Goal: Task Accomplishment & Management: Use online tool/utility

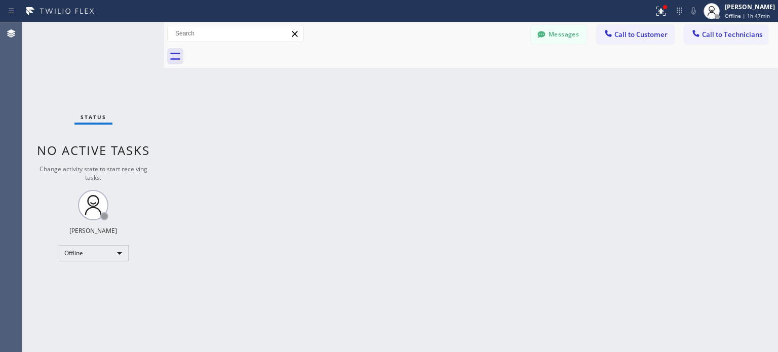
click at [113, 251] on div "Offline" at bounding box center [93, 253] width 71 height 16
click at [90, 293] on li "Unavailable" at bounding box center [92, 292] width 69 height 12
click at [679, 12] on icon at bounding box center [679, 11] width 12 height 12
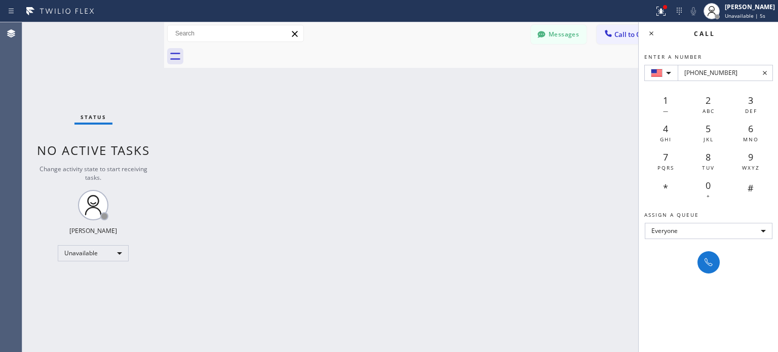
type input "[PHONE_NUMBER]"
click at [704, 273] on div at bounding box center [708, 262] width 22 height 22
click at [703, 266] on icon at bounding box center [708, 262] width 12 height 12
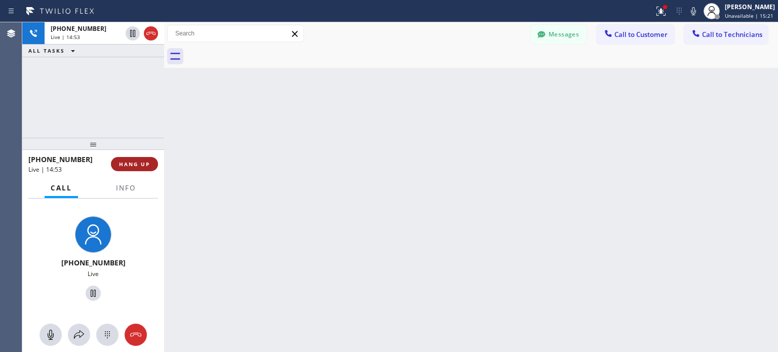
click at [144, 164] on span "HANG UP" at bounding box center [134, 163] width 31 height 7
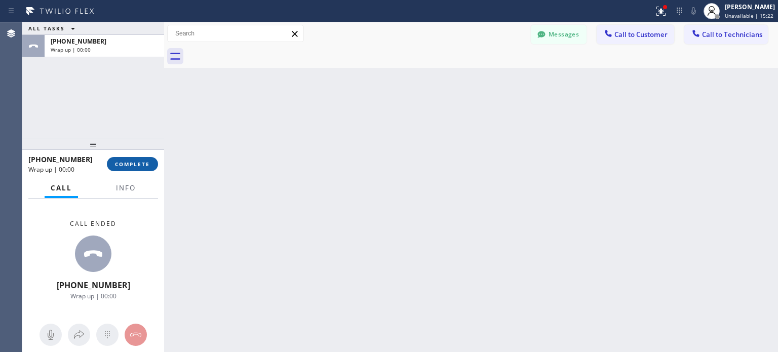
click at [144, 164] on span "COMPLETE" at bounding box center [132, 163] width 35 height 7
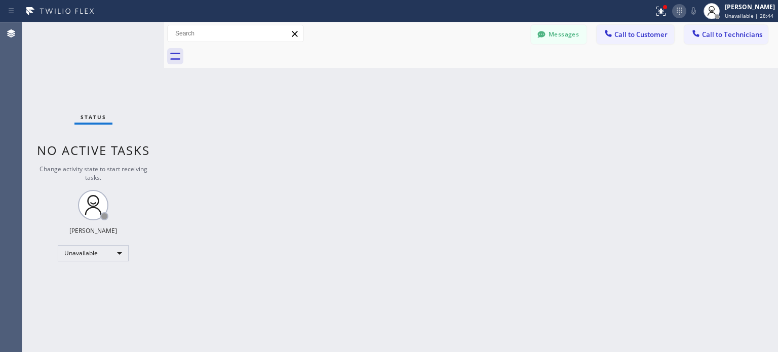
click at [673, 16] on icon at bounding box center [679, 11] width 12 height 12
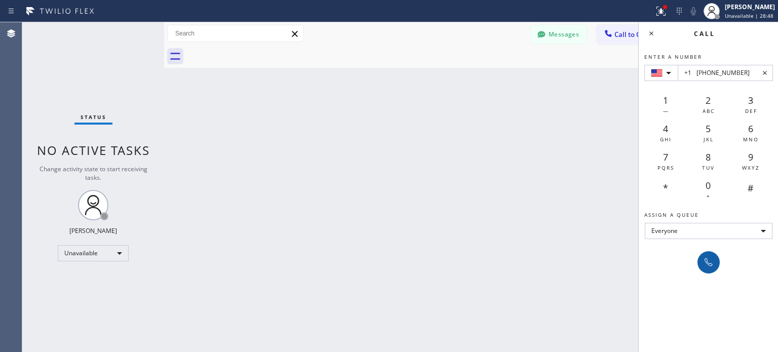
type input "+1 [PHONE_NUMBER]"
click at [702, 256] on icon at bounding box center [708, 262] width 12 height 12
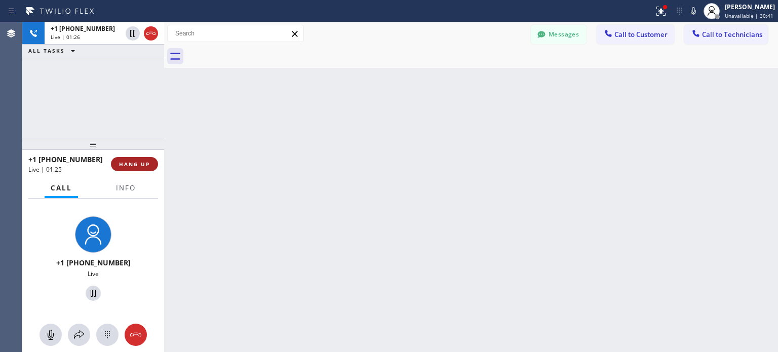
click at [142, 163] on span "HANG UP" at bounding box center [134, 163] width 31 height 7
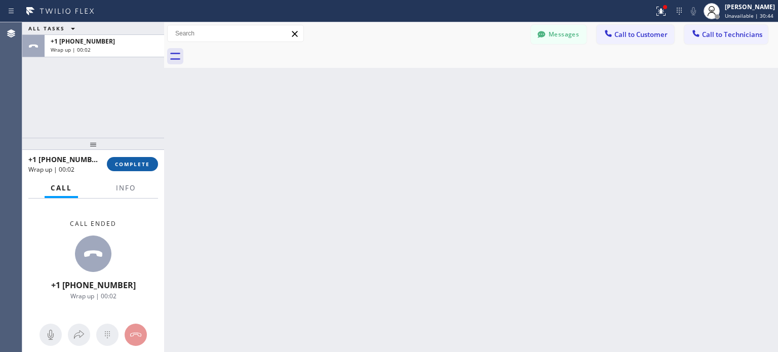
click at [133, 164] on span "COMPLETE" at bounding box center [132, 163] width 35 height 7
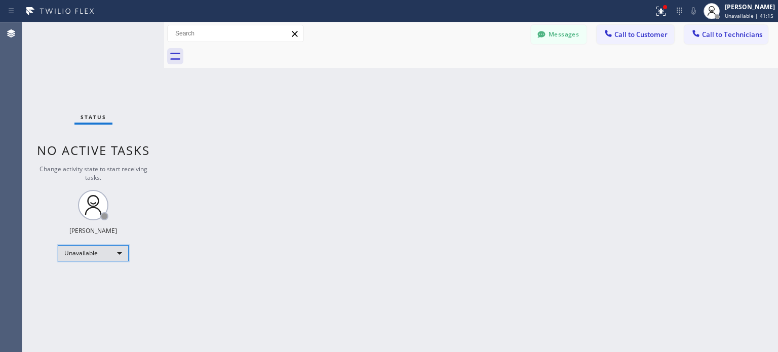
click at [89, 259] on div "Unavailable" at bounding box center [93, 253] width 71 height 16
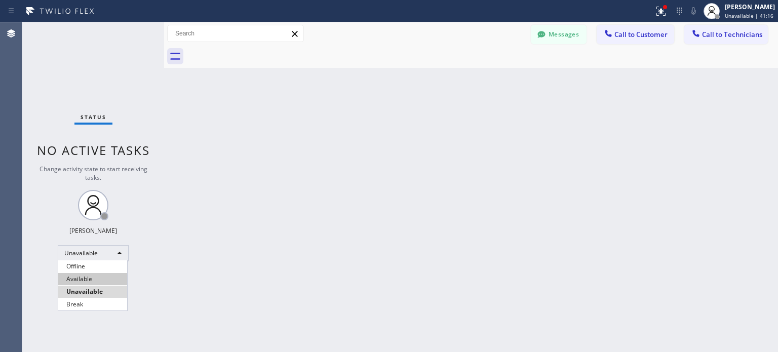
click at [88, 284] on li "Available" at bounding box center [92, 279] width 69 height 12
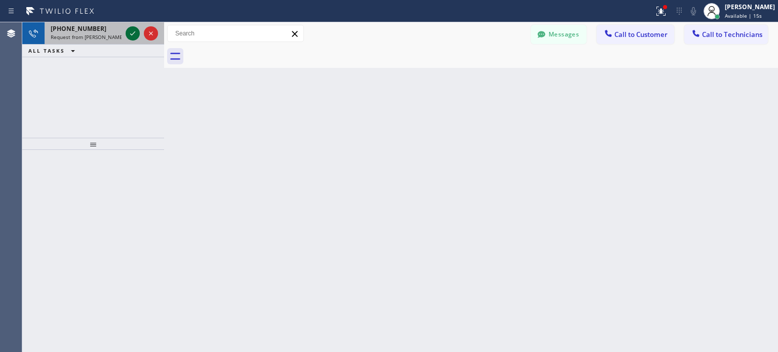
click at [127, 34] on icon at bounding box center [133, 33] width 12 height 12
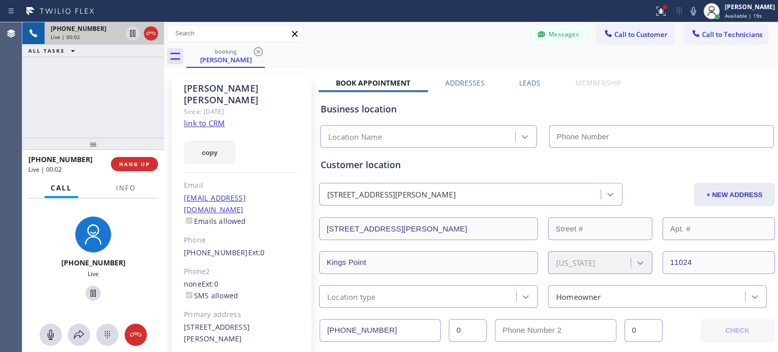
type input "[PHONE_NUMBER]"
click at [207, 118] on link "link to CRM" at bounding box center [204, 123] width 41 height 10
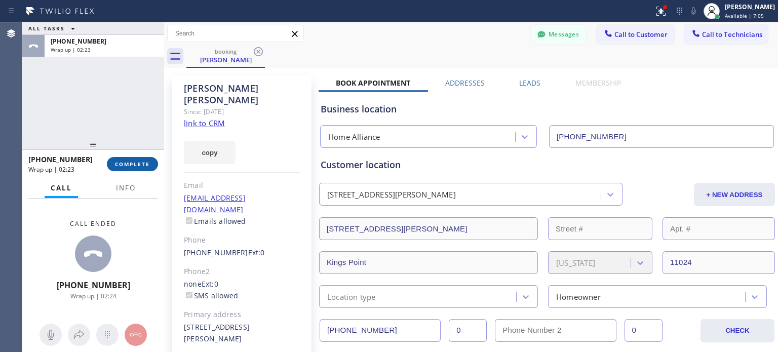
click at [134, 168] on button "COMPLETE" at bounding box center [132, 164] width 51 height 14
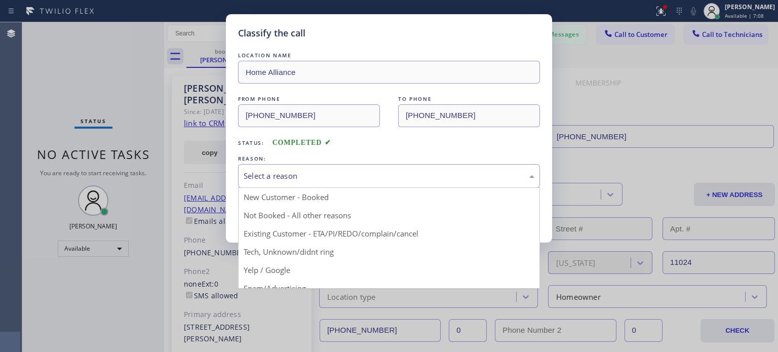
click at [251, 177] on div "Select a reason" at bounding box center [389, 176] width 291 height 12
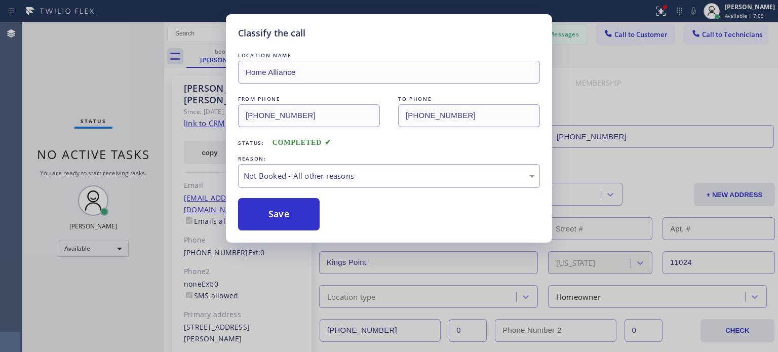
click at [270, 222] on button "Save" at bounding box center [279, 214] width 82 height 32
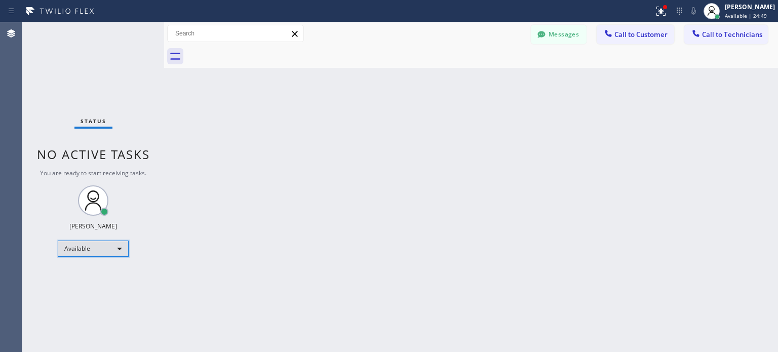
click at [98, 251] on div "Available" at bounding box center [93, 248] width 71 height 16
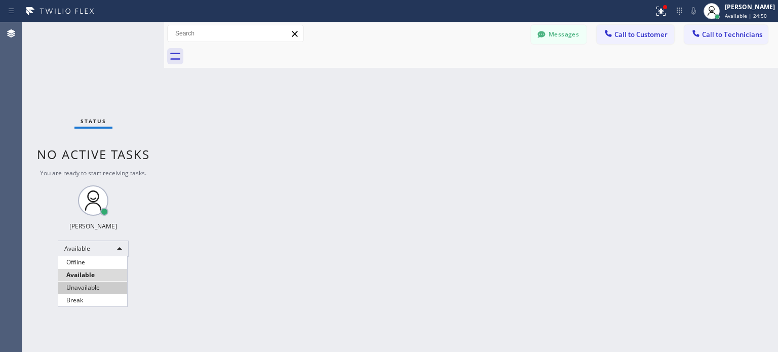
click at [98, 286] on li "Unavailable" at bounding box center [92, 287] width 69 height 12
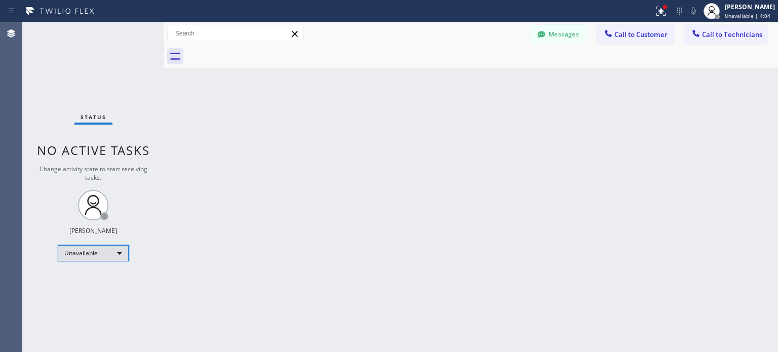
click at [101, 250] on div "Unavailable" at bounding box center [93, 253] width 71 height 16
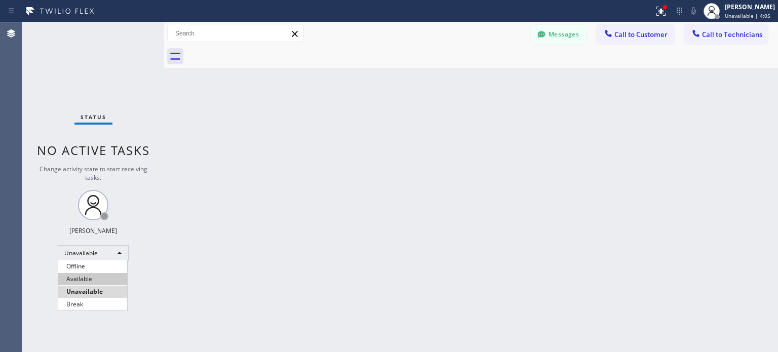
click at [87, 279] on li "Available" at bounding box center [92, 279] width 69 height 12
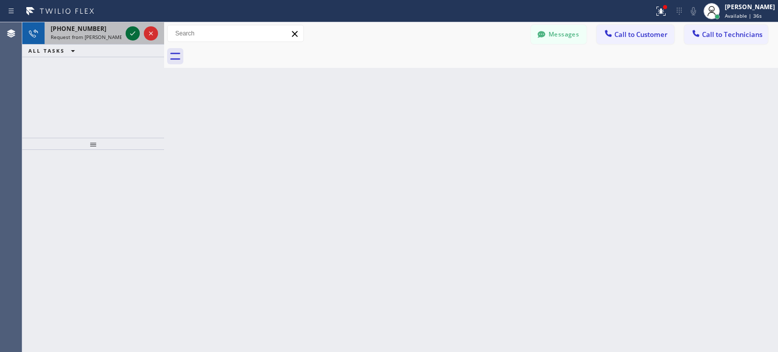
click at [127, 36] on icon at bounding box center [133, 33] width 12 height 12
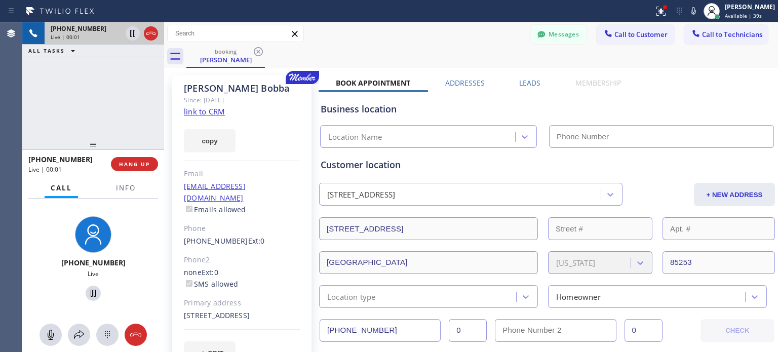
type input "[PHONE_NUMBER]"
